Goal: Task Accomplishment & Management: Complete application form

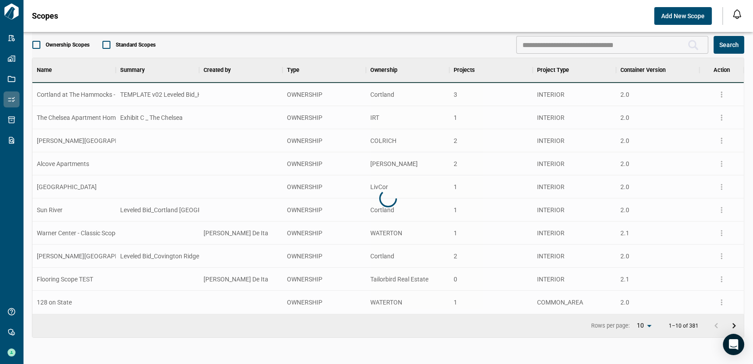
scroll to position [248, 708]
